Goal: Information Seeking & Learning: Learn about a topic

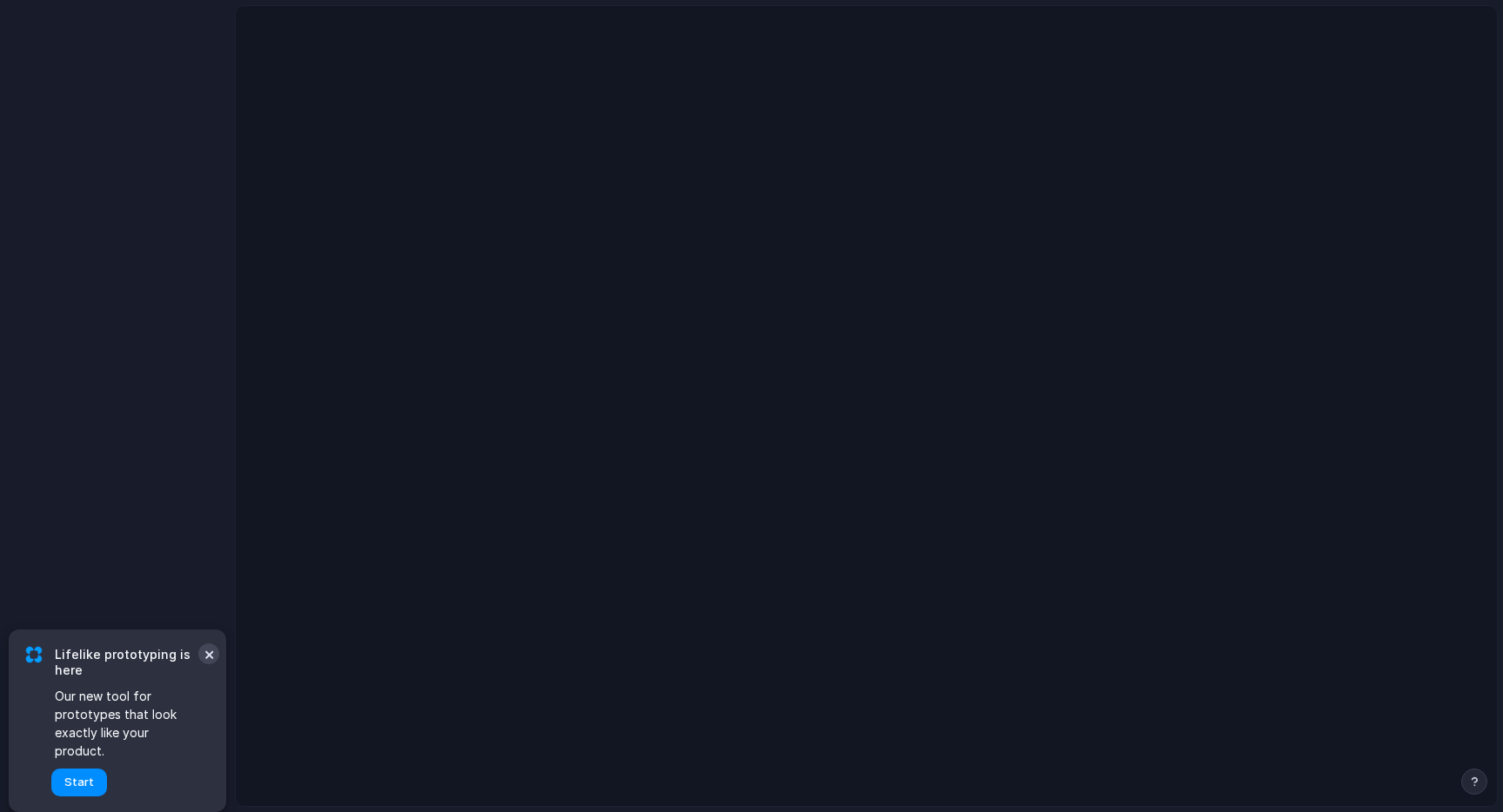
click at [212, 665] on button "×" at bounding box center [209, 654] width 21 height 21
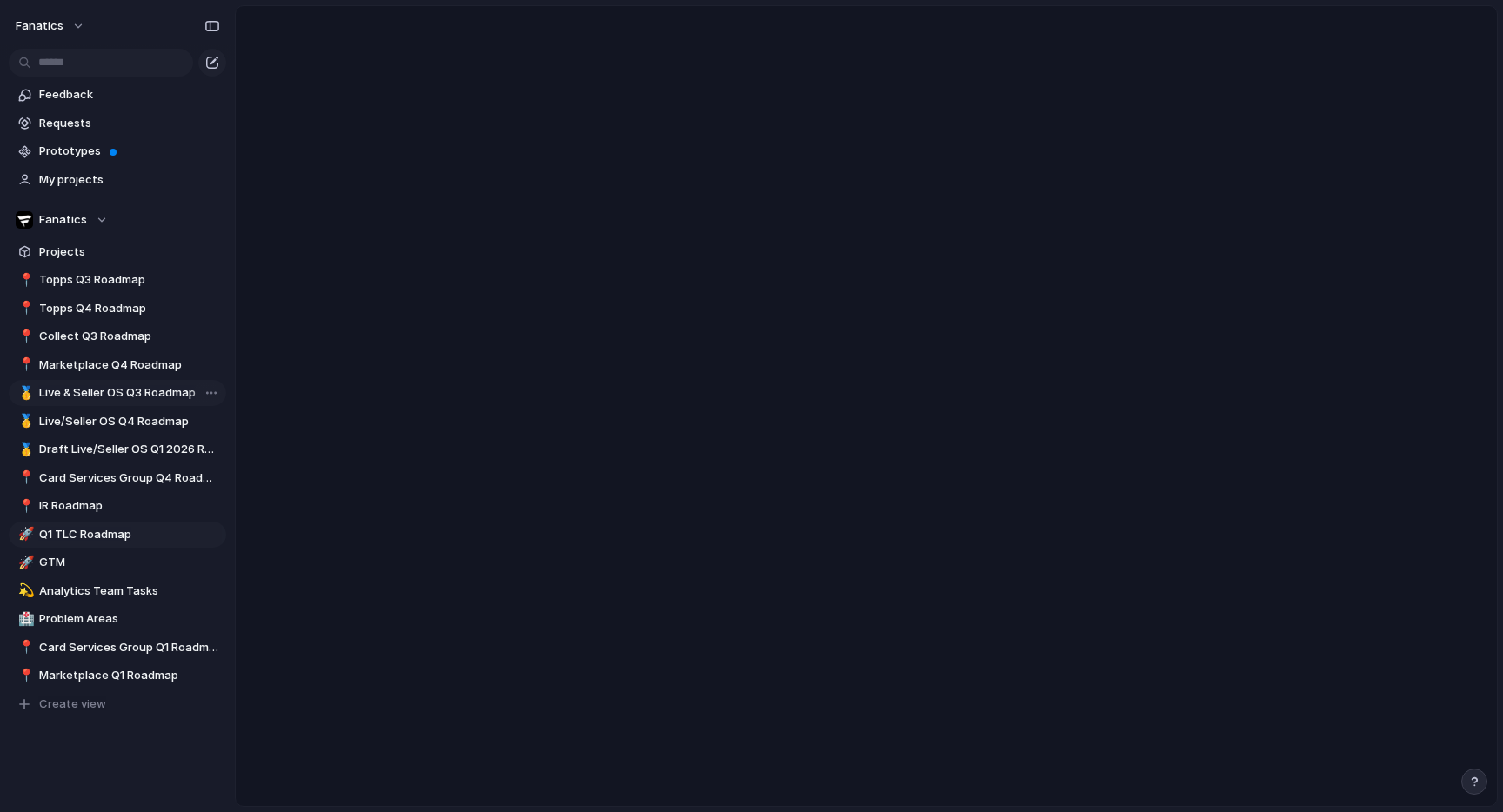
click at [140, 401] on span "Live & Seller OS Q3 Roadmap" at bounding box center [130, 393] width 181 height 18
click at [147, 415] on span "Live/Seller OS Q4 Roadmap" at bounding box center [130, 422] width 181 height 18
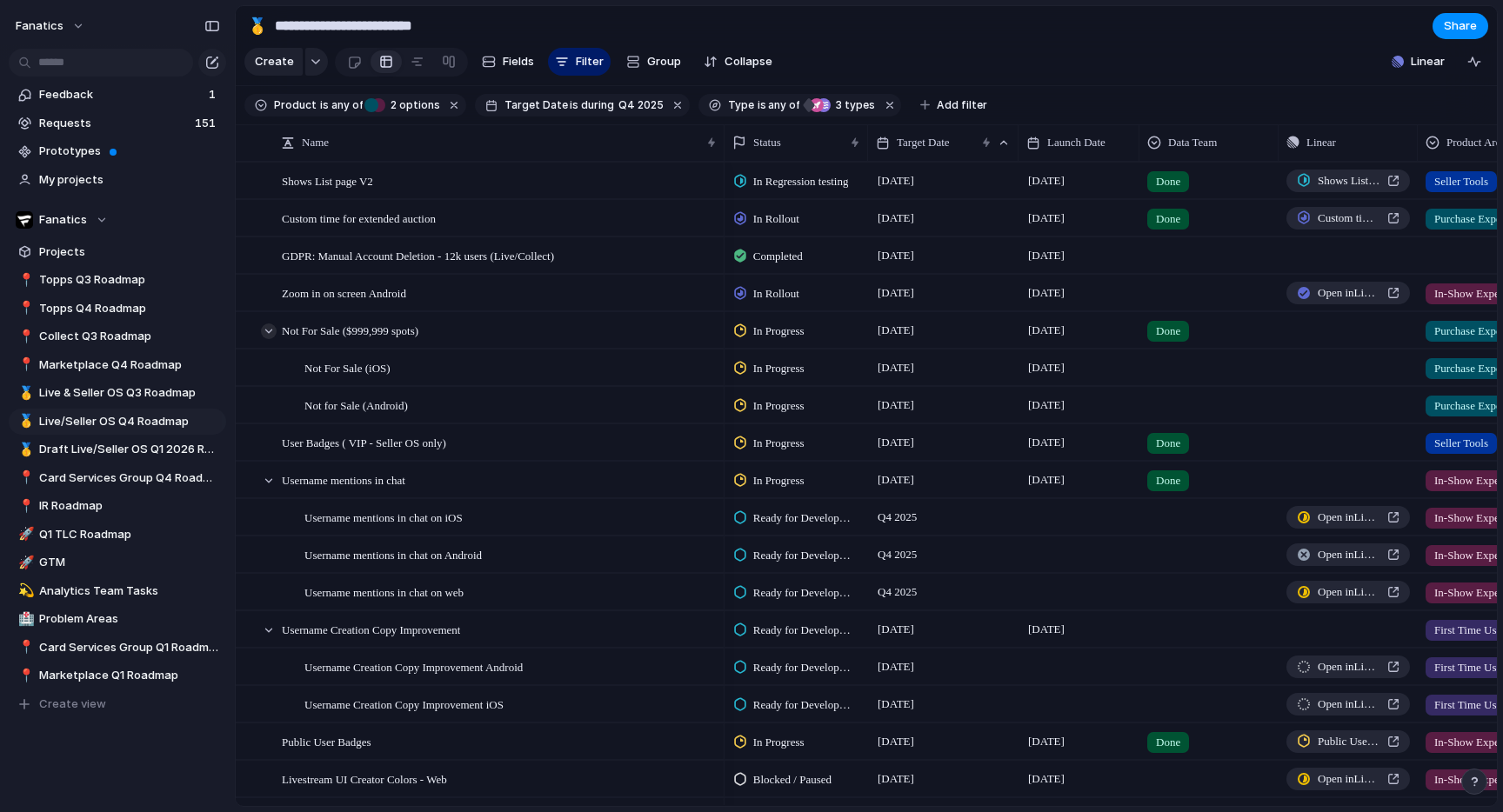
click at [266, 327] on div at bounding box center [269, 331] width 16 height 16
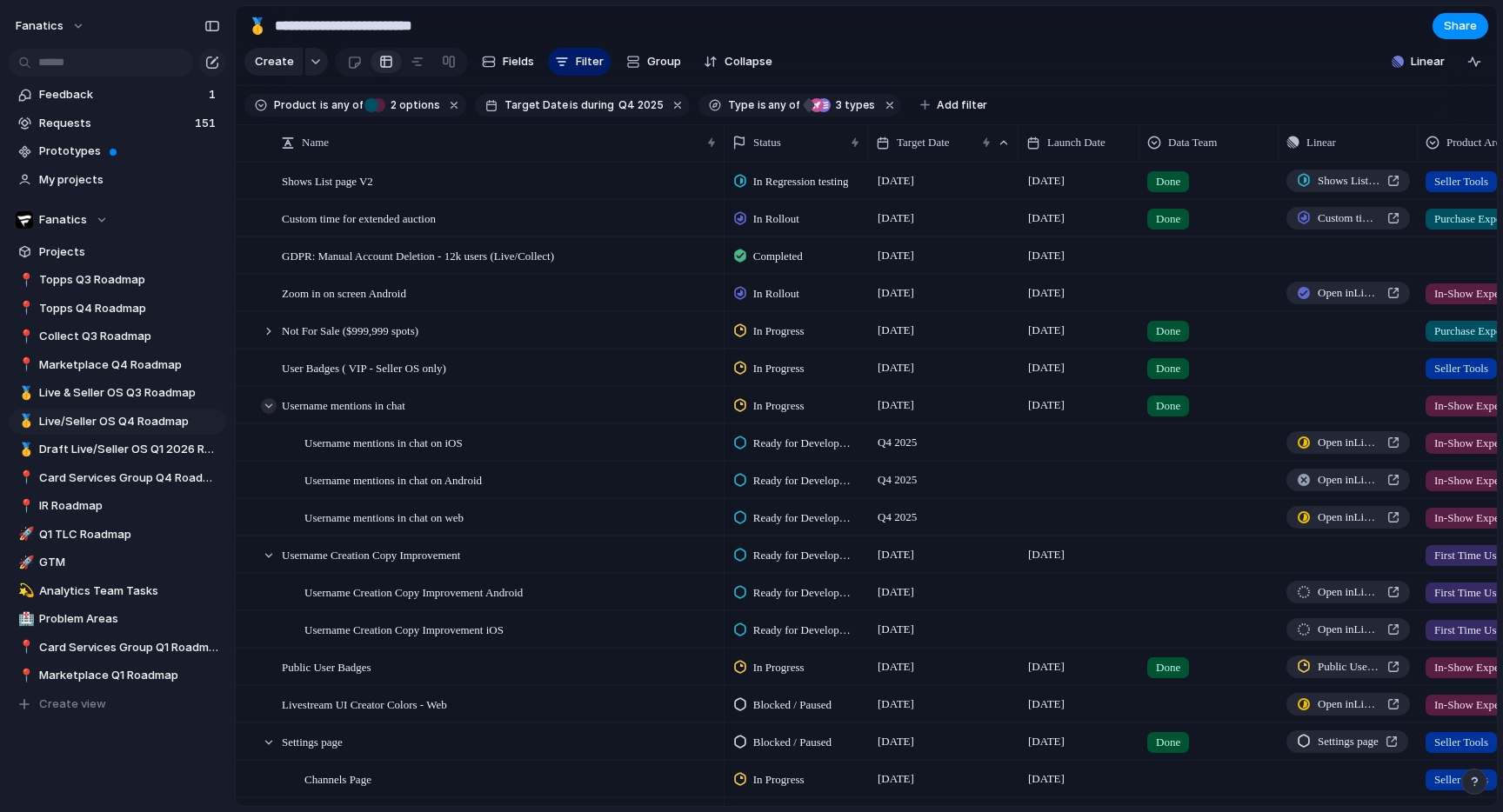
click at [264, 404] on div at bounding box center [269, 406] width 16 height 16
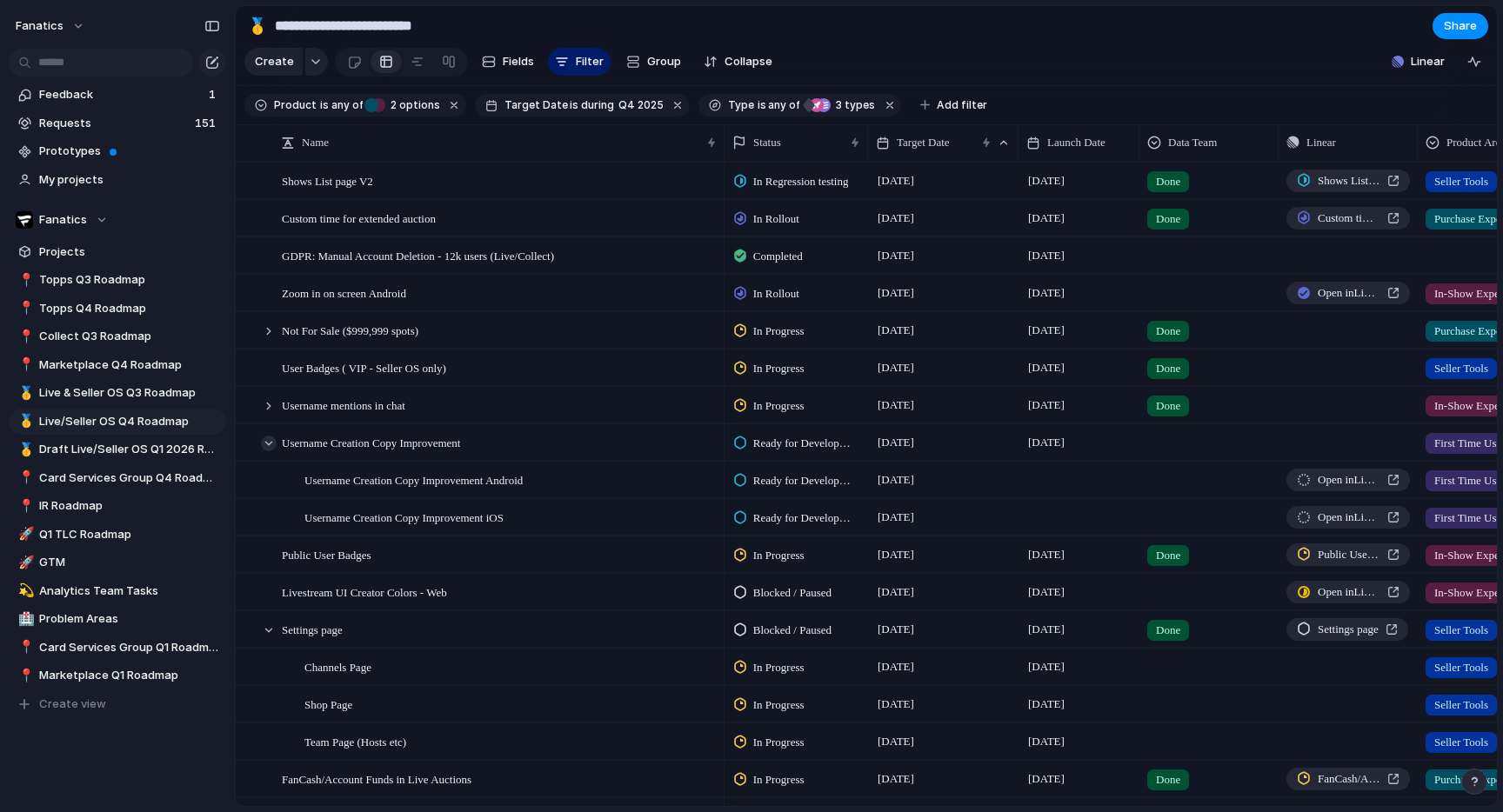
click at [266, 435] on div at bounding box center [269, 443] width 16 height 16
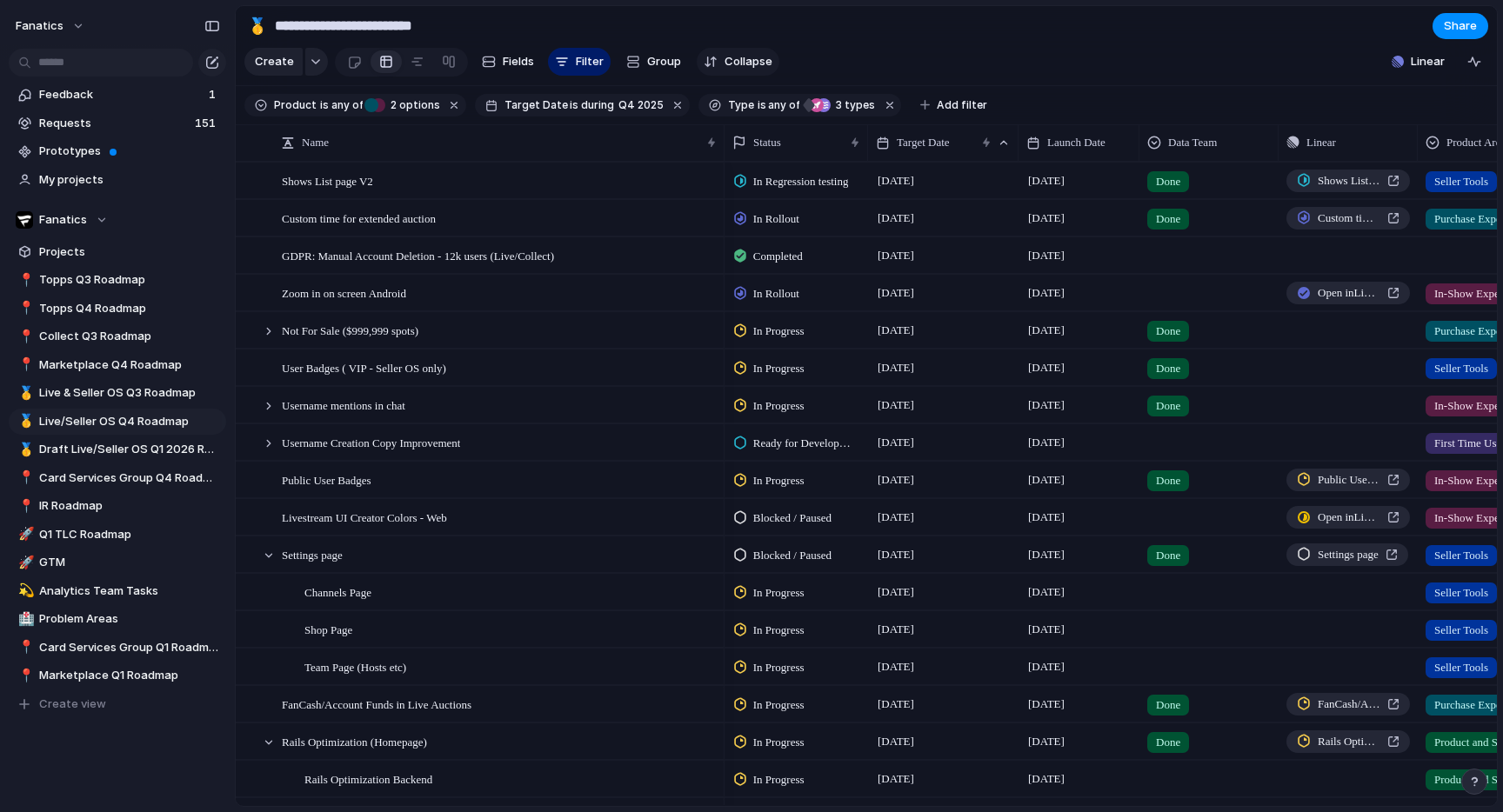
click at [745, 69] on span "Collapse" at bounding box center [748, 61] width 47 height 18
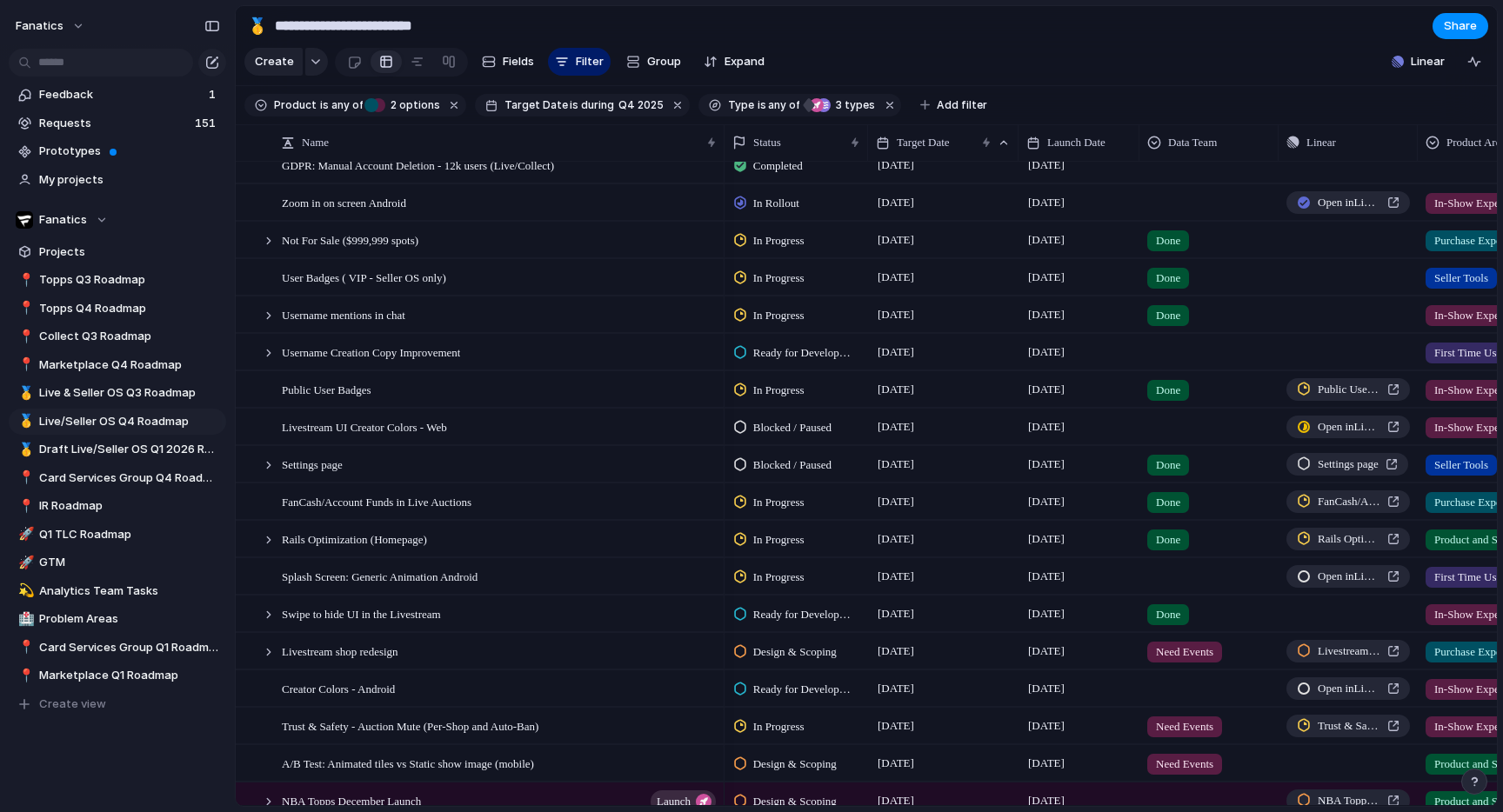
scroll to position [87, 0]
